Goal: Information Seeking & Learning: Learn about a topic

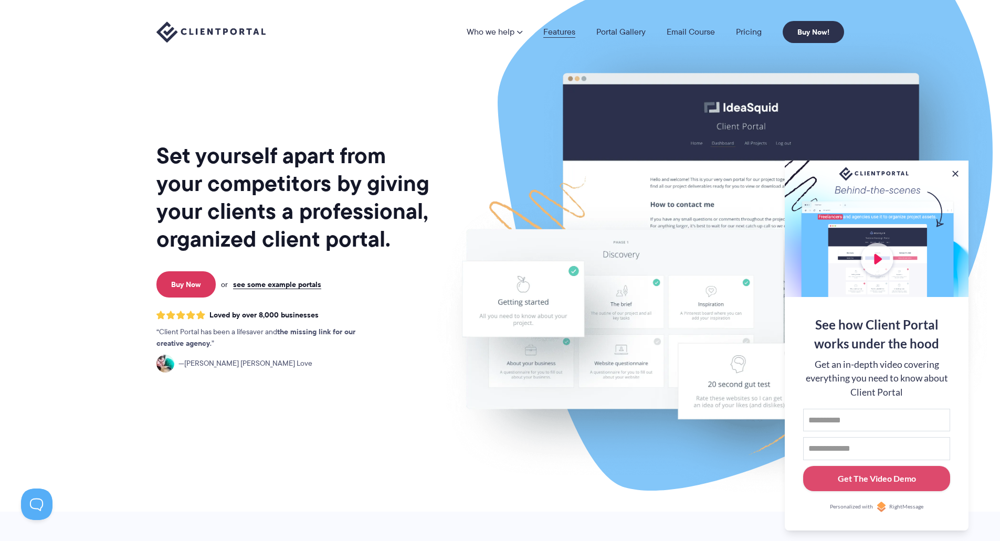
click at [562, 35] on link "Features" at bounding box center [559, 32] width 32 height 8
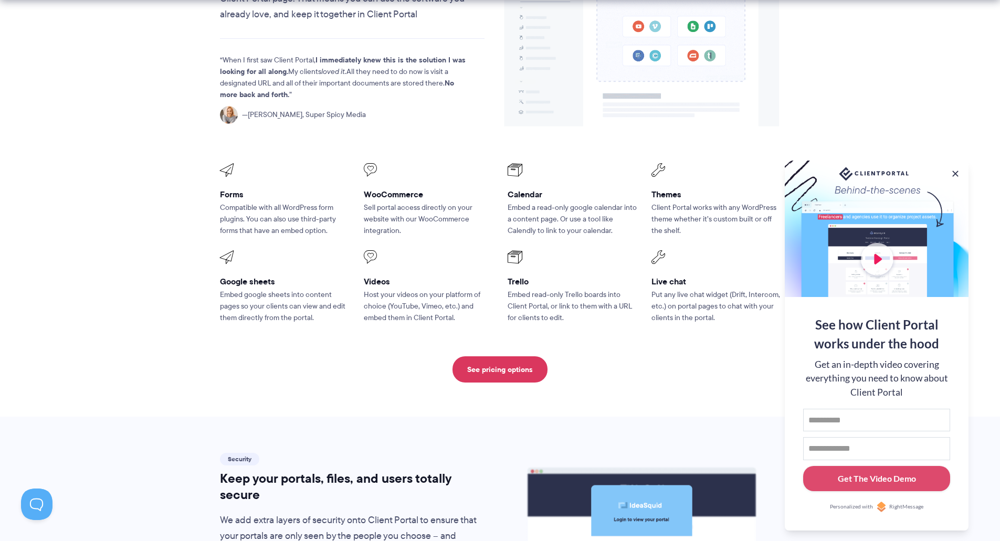
scroll to position [1364, 0]
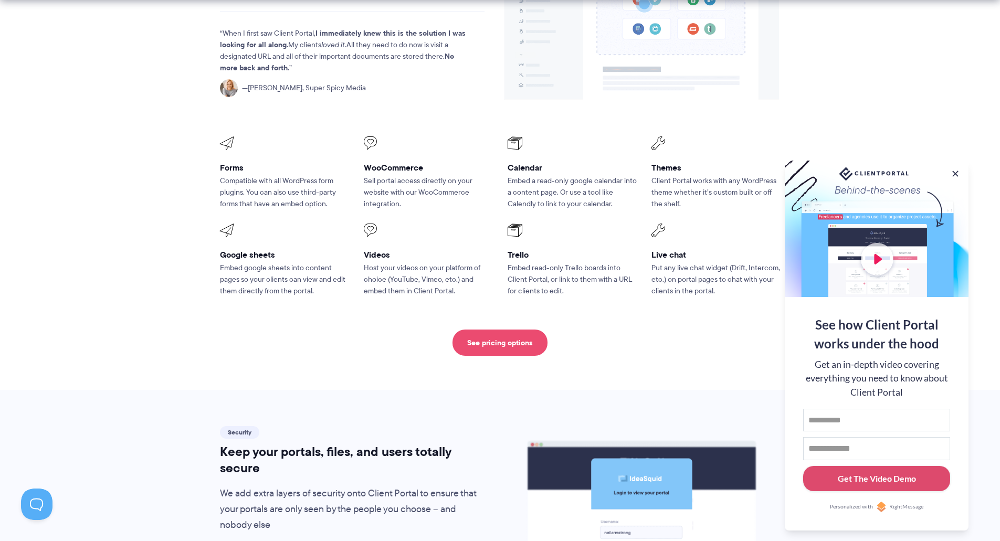
click at [511, 330] on link "See pricing options" at bounding box center [499, 343] width 95 height 26
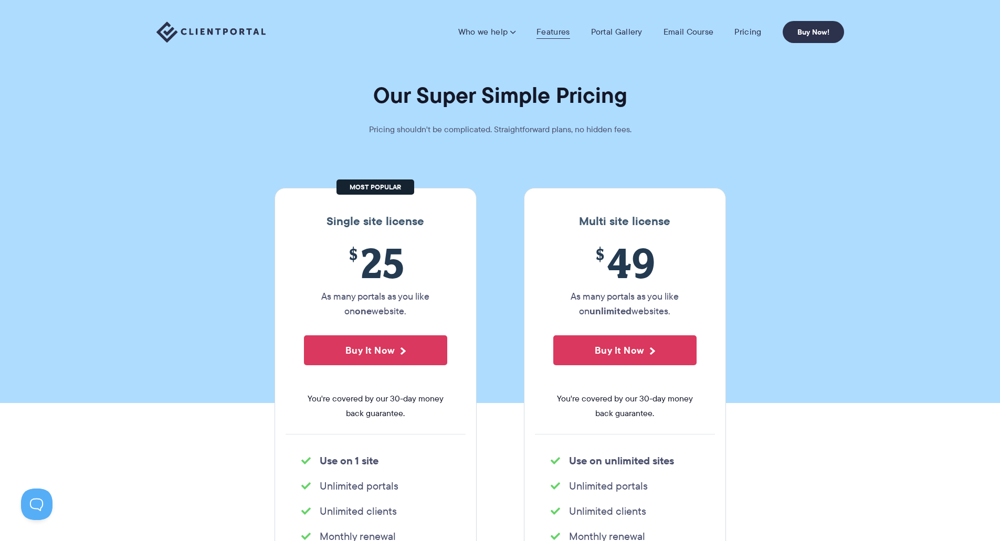
click at [554, 29] on link "Features" at bounding box center [552, 32] width 33 height 10
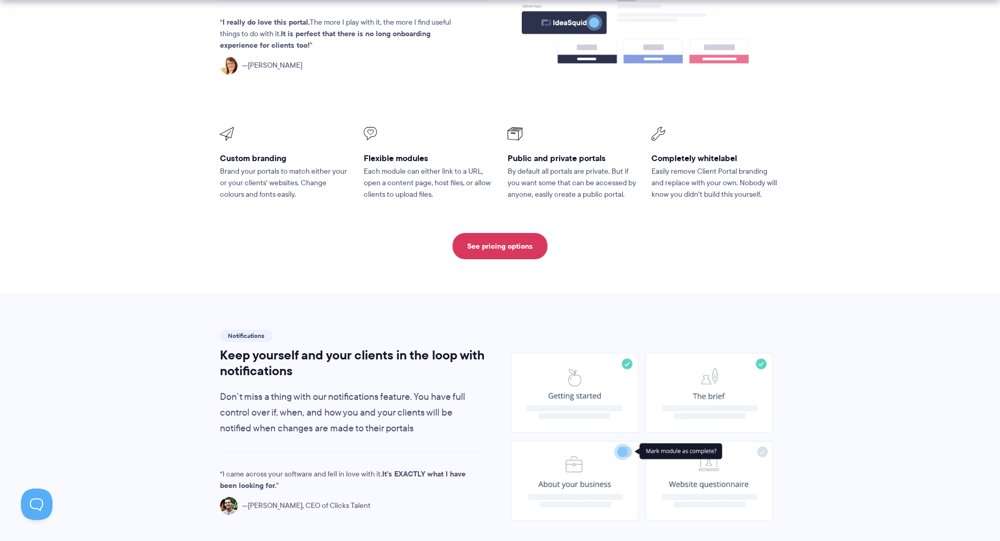
scroll to position [682, 0]
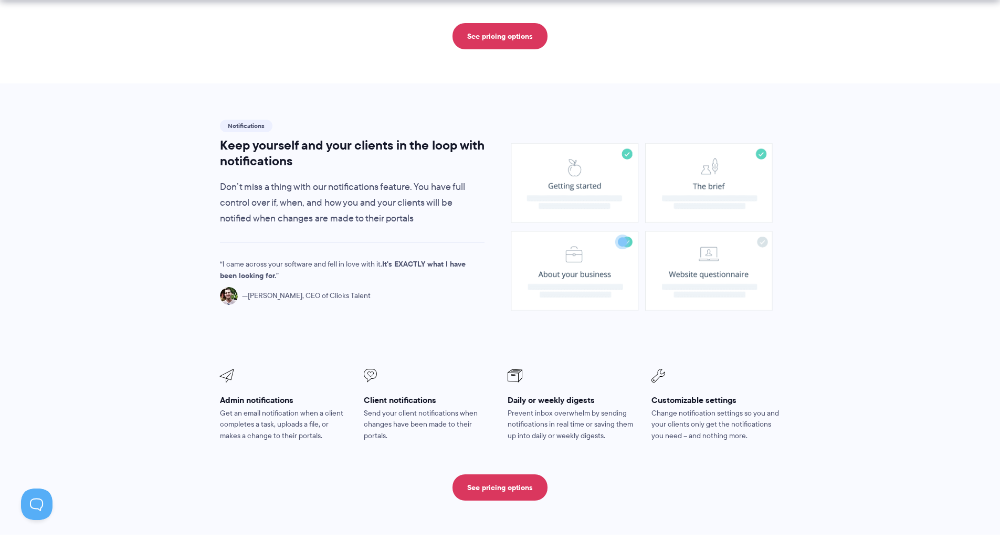
click at [645, 243] on image at bounding box center [641, 227] width 261 height 168
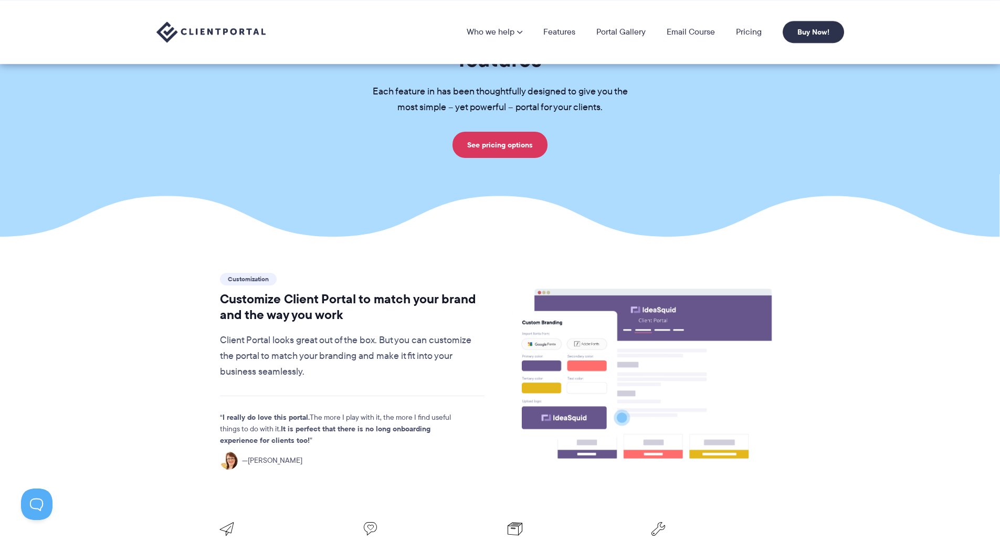
scroll to position [0, 0]
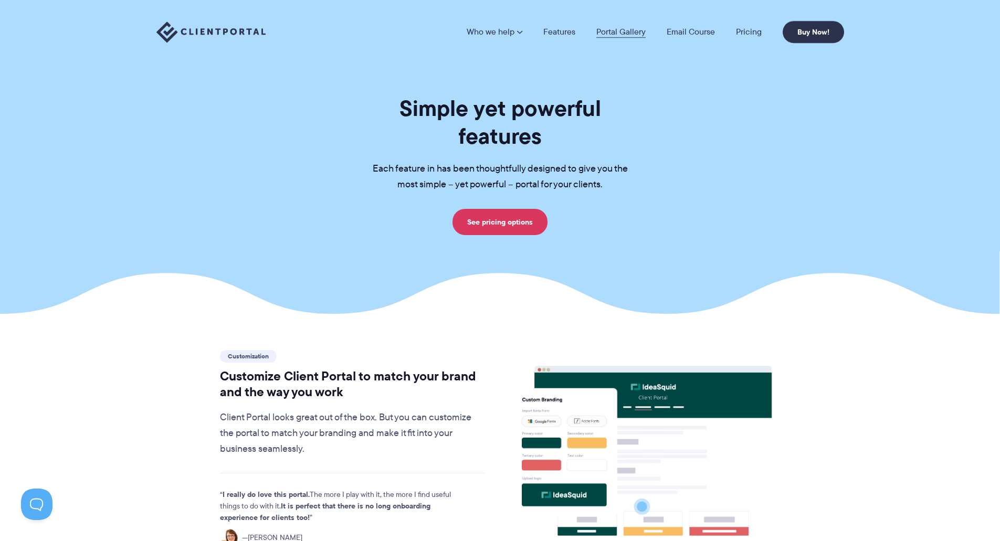
click at [615, 30] on link "Portal Gallery" at bounding box center [620, 32] width 49 height 8
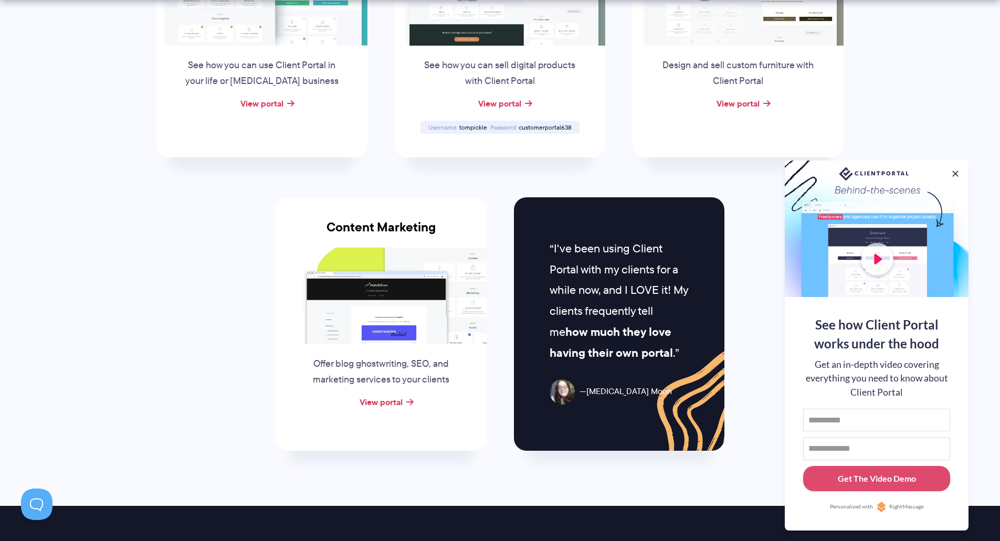
scroll to position [1049, 0]
